Goal: Check status: Check status

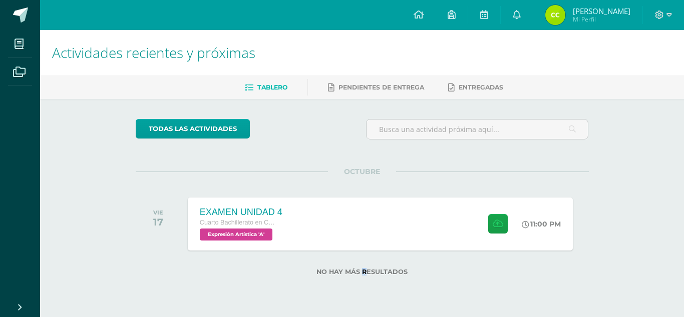
drag, startPoint x: 364, startPoint y: 278, endPoint x: 371, endPoint y: 270, distance: 10.6
click at [371, 270] on div "No hay más resultados" at bounding box center [362, 274] width 453 height 28
click at [371, 270] on label "No hay más resultados" at bounding box center [362, 272] width 453 height 8
click at [387, 235] on div "EXAMEN UNIDAD 4 Cuarto Bachillerato en CCLL con Orientación en Computación Expr…" at bounding box center [380, 224] width 389 height 54
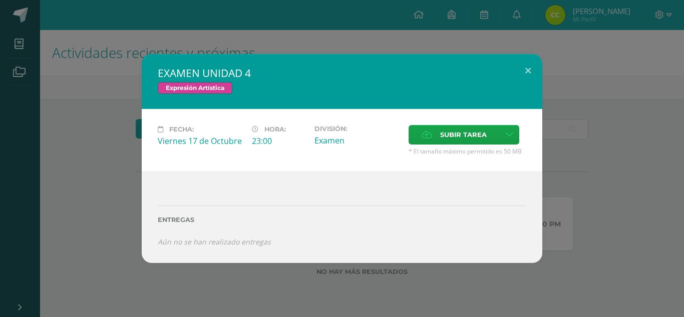
click at [34, 179] on div "EXAMEN UNIDAD 4 Expresión Artística Fecha: Viernes 17 de Octubre Hora: 23:00 Di…" at bounding box center [342, 158] width 676 height 209
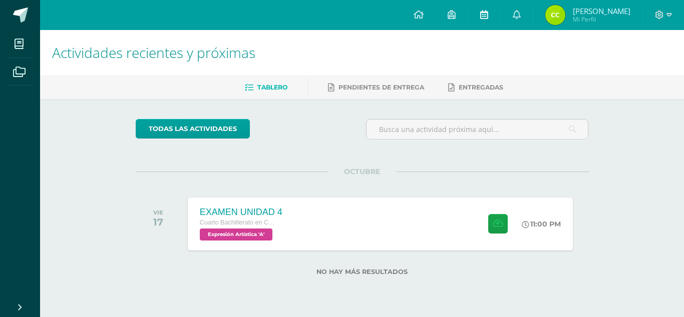
click at [480, 18] on icon at bounding box center [484, 14] width 8 height 9
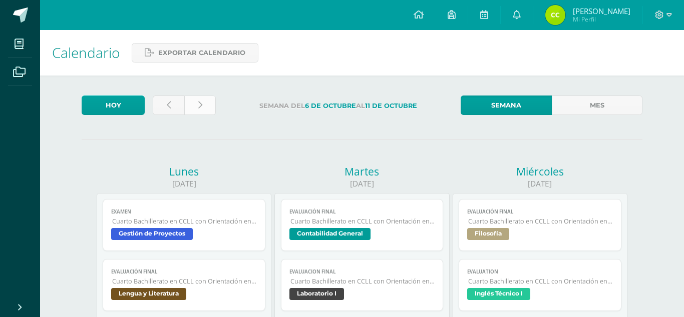
click at [207, 108] on link at bounding box center [200, 106] width 32 height 20
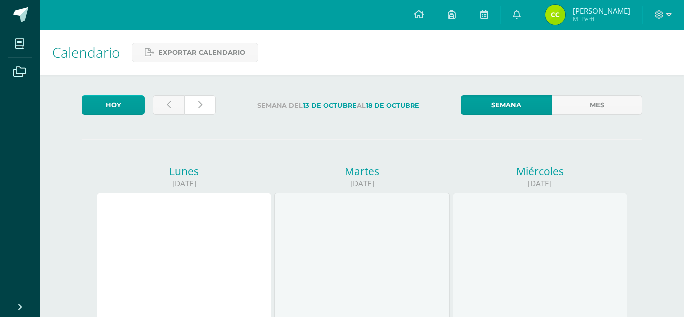
click at [207, 108] on link at bounding box center [200, 106] width 32 height 20
click at [173, 106] on link at bounding box center [169, 106] width 32 height 20
click at [160, 104] on link at bounding box center [169, 106] width 32 height 20
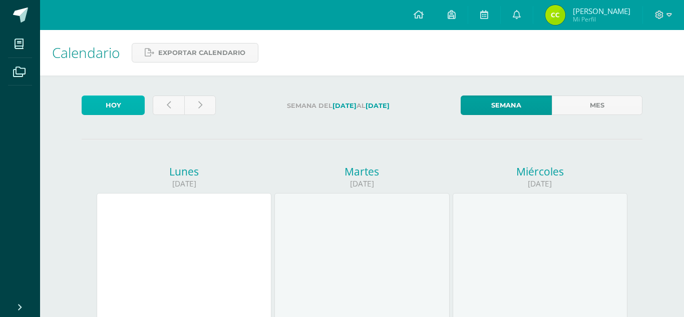
click at [100, 105] on link "Hoy" at bounding box center [113, 106] width 63 height 20
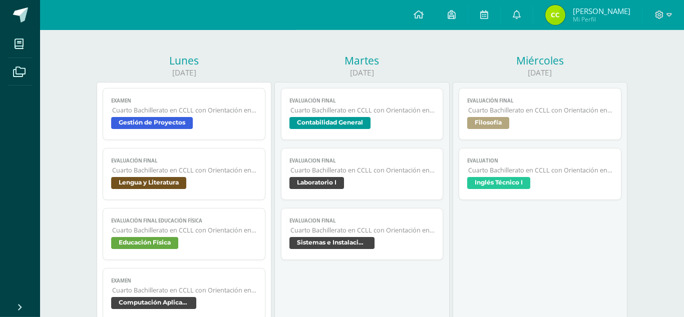
scroll to position [67, 0]
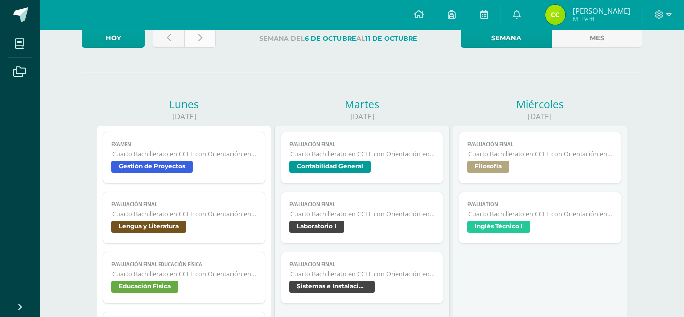
click at [200, 39] on icon at bounding box center [200, 38] width 4 height 9
